Goal: Task Accomplishment & Management: Use online tool/utility

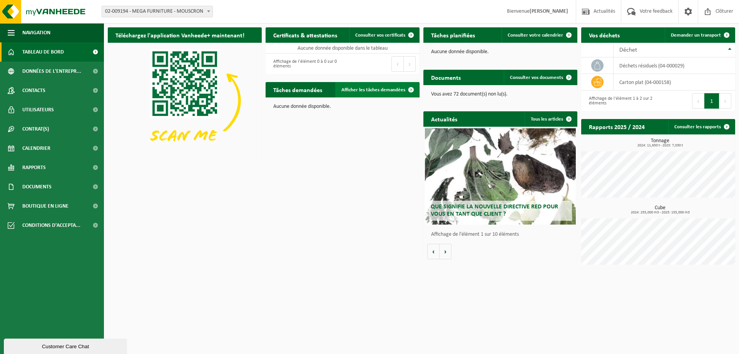
click at [405, 88] on span at bounding box center [410, 89] width 15 height 15
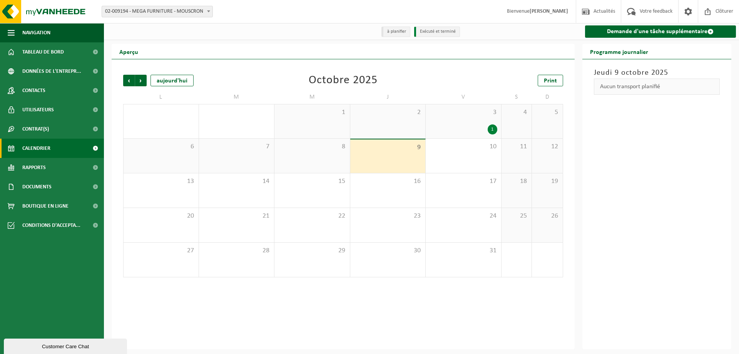
click at [450, 118] on div "3 1" at bounding box center [462, 121] width 75 height 34
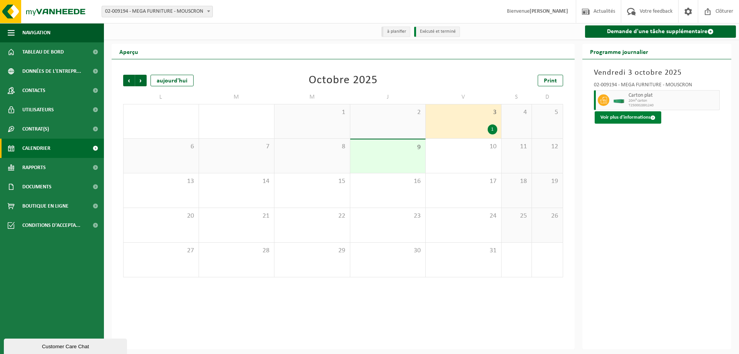
click at [632, 119] on button "Voir plus d'informations" at bounding box center [627, 117] width 67 height 12
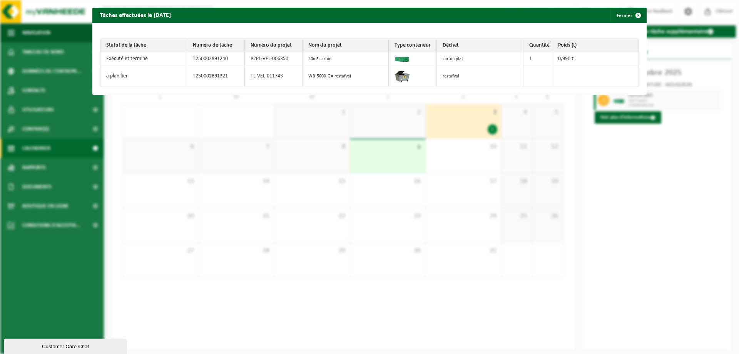
click at [156, 77] on td "à planifier" at bounding box center [143, 76] width 87 height 21
click at [405, 75] on img at bounding box center [401, 75] width 15 height 15
click at [116, 77] on td "à planifier" at bounding box center [143, 76] width 87 height 21
click at [209, 75] on td "T250002891321" at bounding box center [216, 76] width 58 height 21
click at [264, 75] on td "TL-VEL-011743" at bounding box center [274, 76] width 58 height 21
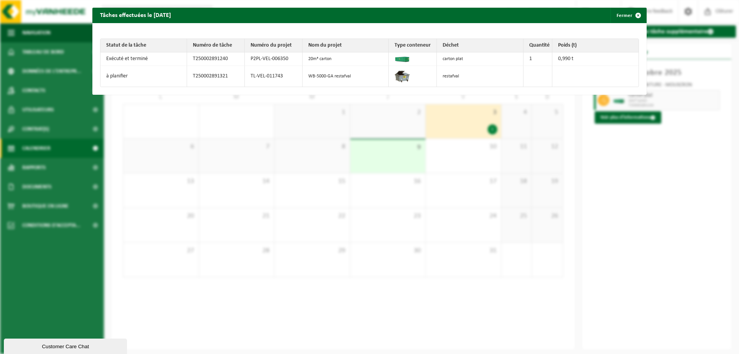
click at [339, 76] on td "WB-5000-GA restafval" at bounding box center [345, 76] width 87 height 21
click at [406, 75] on img at bounding box center [401, 75] width 15 height 15
click at [445, 76] on td "restafval" at bounding box center [480, 76] width 87 height 21
click at [616, 17] on button "Fermer" at bounding box center [627, 15] width 35 height 15
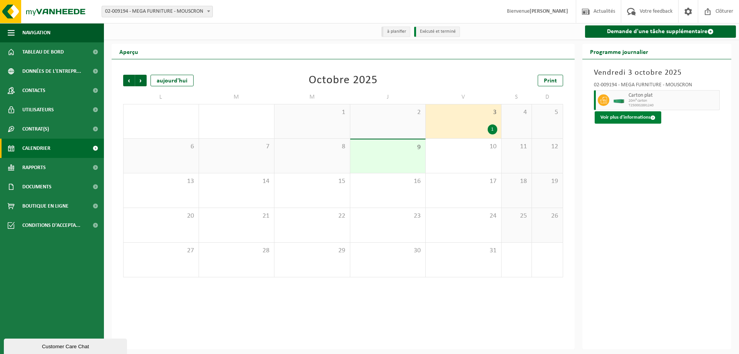
click at [624, 118] on button "Voir plus d'informations" at bounding box center [627, 117] width 67 height 12
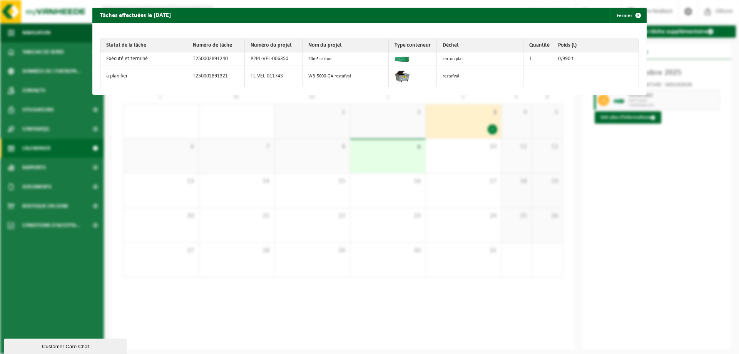
click at [453, 76] on td "restafval" at bounding box center [480, 76] width 87 height 21
click at [556, 144] on div "Tâches effectuées le 2025-10-03 Fermer Statut de la tâche Numéro de tâche Numér…" at bounding box center [369, 177] width 739 height 354
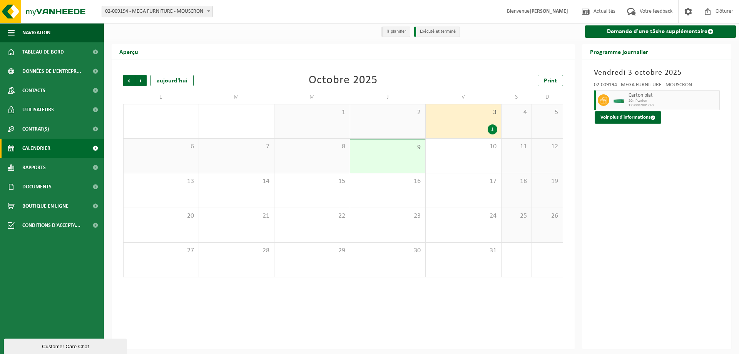
click at [399, 33] on li "à planifier" at bounding box center [395, 32] width 29 height 10
click at [399, 32] on li "à planifier" at bounding box center [395, 32] width 29 height 10
click at [457, 30] on li "Exécuté et terminé" at bounding box center [437, 32] width 46 height 10
click at [395, 33] on li "à planifier" at bounding box center [395, 32] width 29 height 10
click at [636, 99] on span "20m³ carton" at bounding box center [672, 100] width 89 height 5
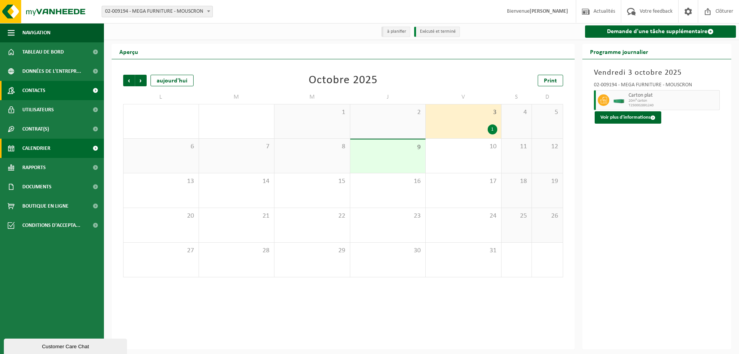
click at [35, 92] on span "Contacts" at bounding box center [33, 90] width 23 height 19
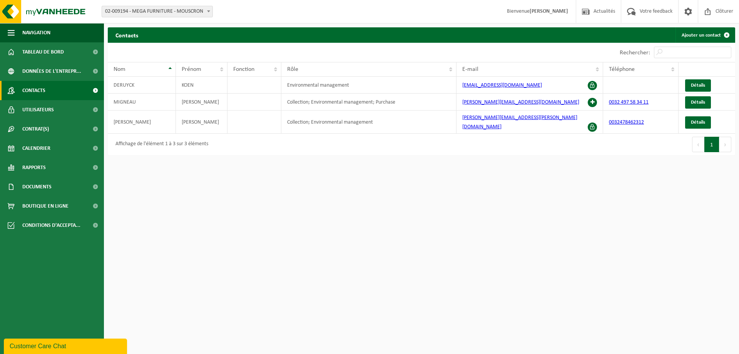
click at [207, 11] on b at bounding box center [208, 11] width 3 height 2
click at [52, 145] on link "Calendrier" at bounding box center [52, 147] width 104 height 19
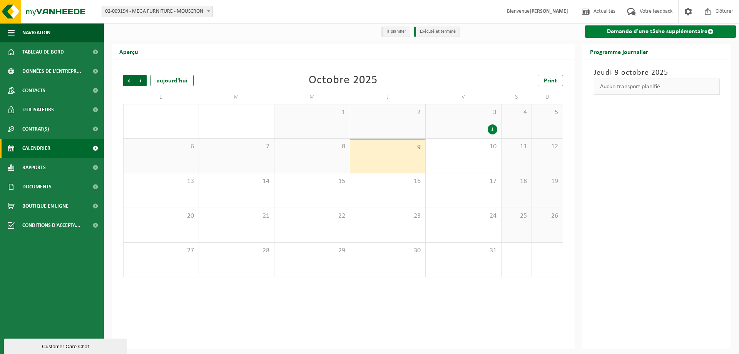
click at [636, 31] on link "Demande d'une tâche supplémentaire" at bounding box center [660, 31] width 151 height 12
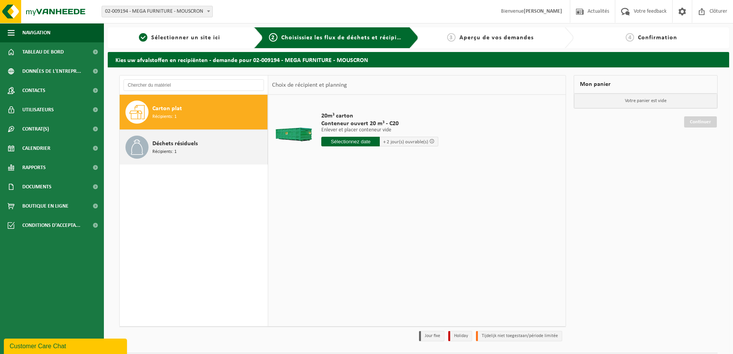
click at [207, 148] on div "Déchets résiduels Récipients: 1" at bounding box center [208, 146] width 113 height 23
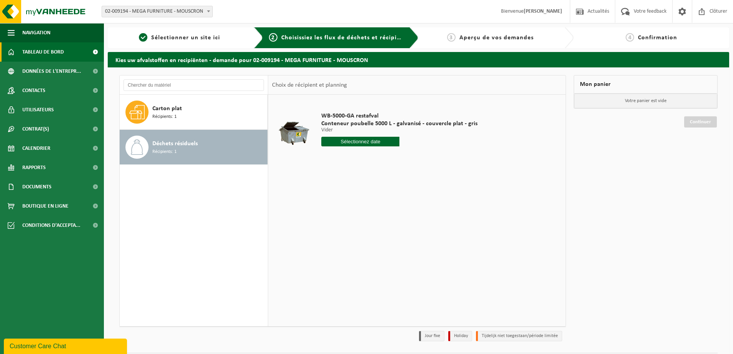
click at [40, 44] on span "Tableau de bord" at bounding box center [43, 51] width 42 height 19
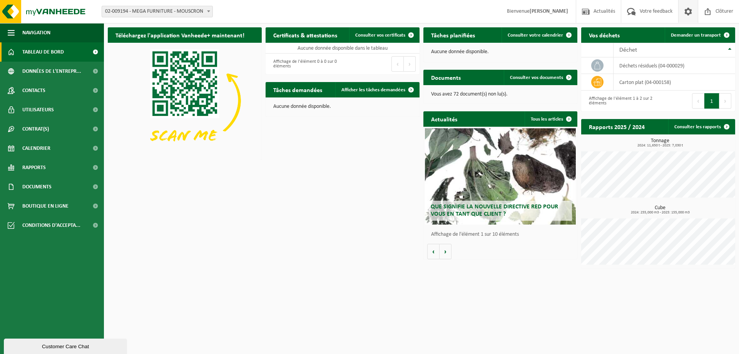
click at [683, 7] on span at bounding box center [688, 11] width 12 height 23
click at [51, 92] on link "Contacts" at bounding box center [52, 90] width 104 height 19
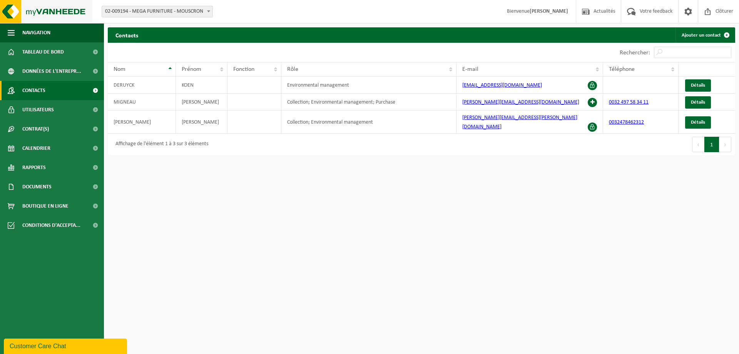
click at [48, 12] on img at bounding box center [46, 11] width 92 height 23
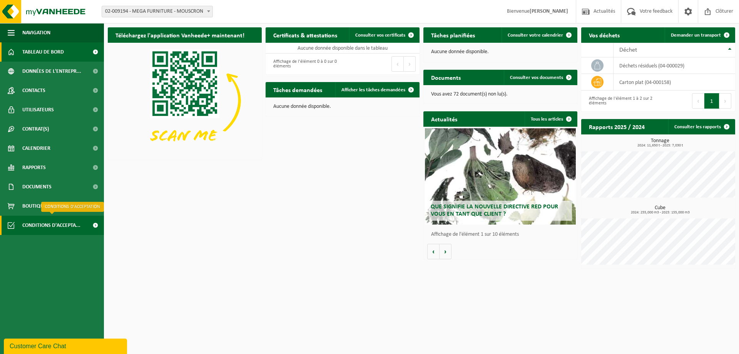
click at [62, 226] on span "Conditions d'accepta..." at bounding box center [51, 224] width 58 height 19
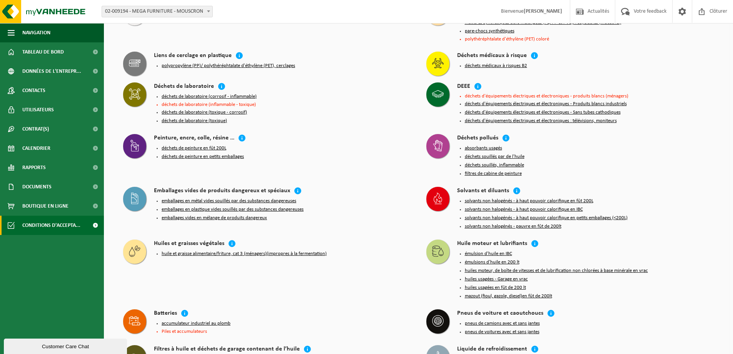
scroll to position [637, 0]
